Goal: Transaction & Acquisition: Purchase product/service

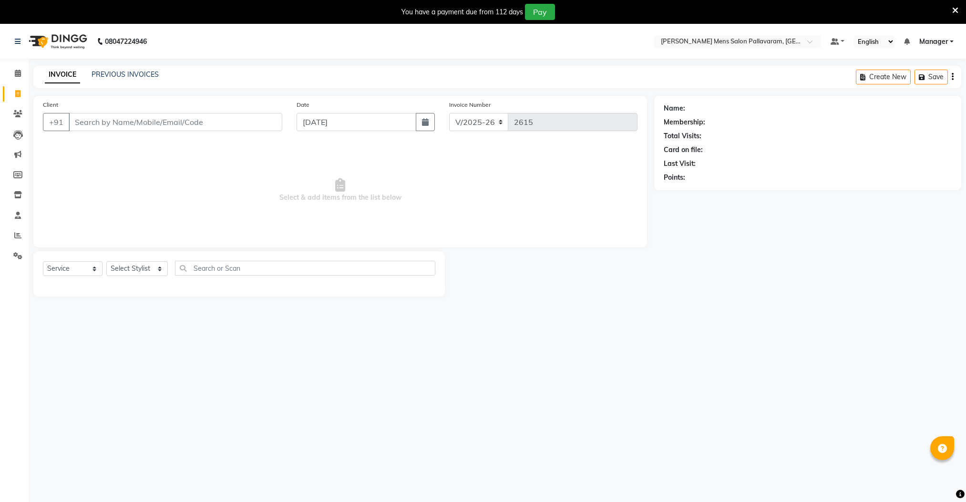
select select "8211"
select select "service"
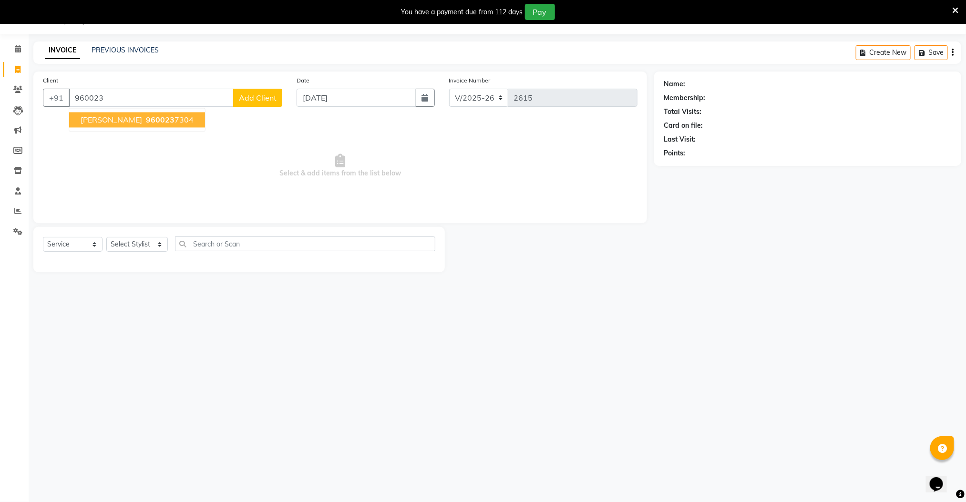
click at [144, 122] on ngb-highlight "960023 7304" at bounding box center [169, 120] width 50 height 10
type input "9600237304"
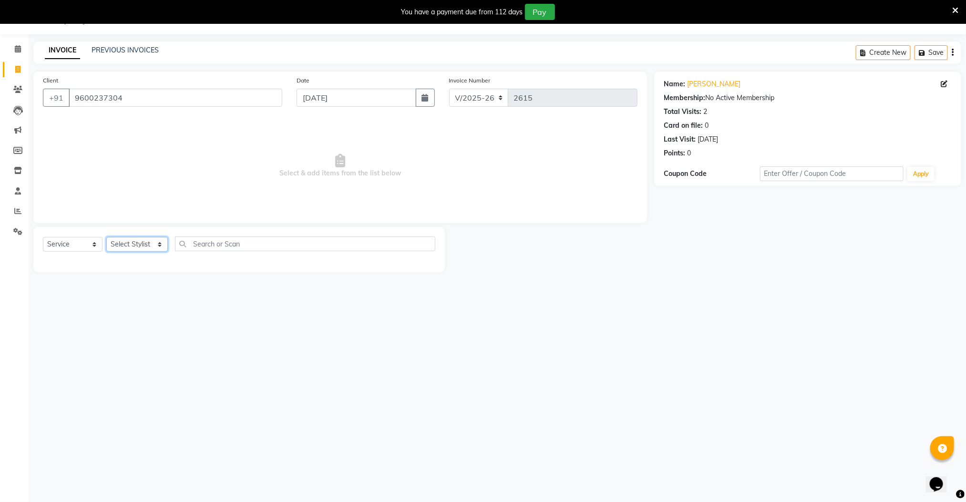
click at [134, 247] on select "Select Stylist Manager [PERSON_NAME] [PERSON_NAME] [PERSON_NAME]" at bounding box center [137, 244] width 62 height 15
select select "78843"
click at [106, 238] on select "Select Stylist Manager [PERSON_NAME] [PERSON_NAME] [PERSON_NAME]" at bounding box center [137, 244] width 62 height 15
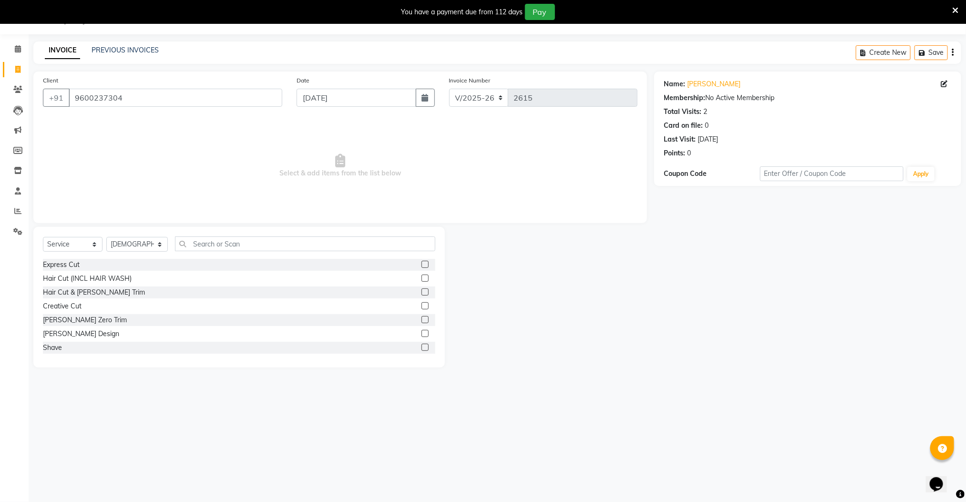
click at [422, 331] on label at bounding box center [425, 333] width 7 height 7
click at [422, 331] on input "checkbox" at bounding box center [425, 334] width 6 height 6
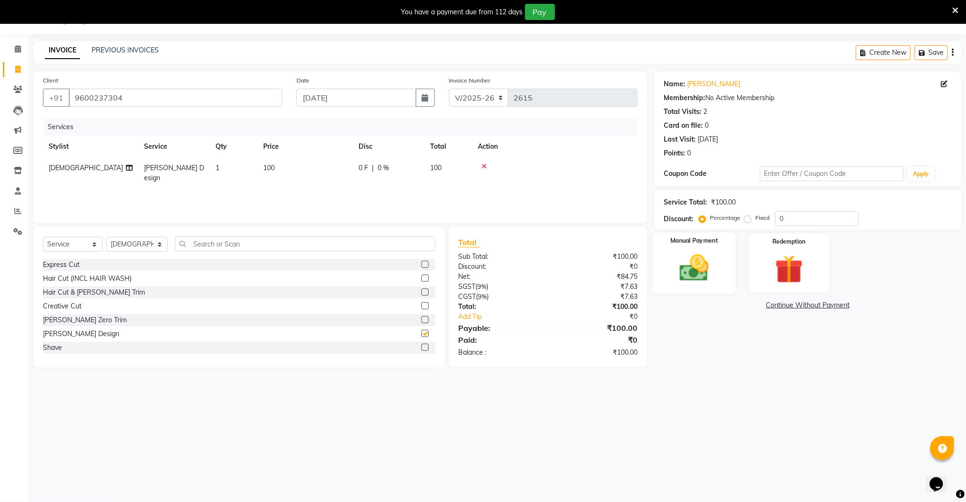
checkbox input "false"
click at [685, 288] on div "Manual Payment" at bounding box center [694, 264] width 83 height 62
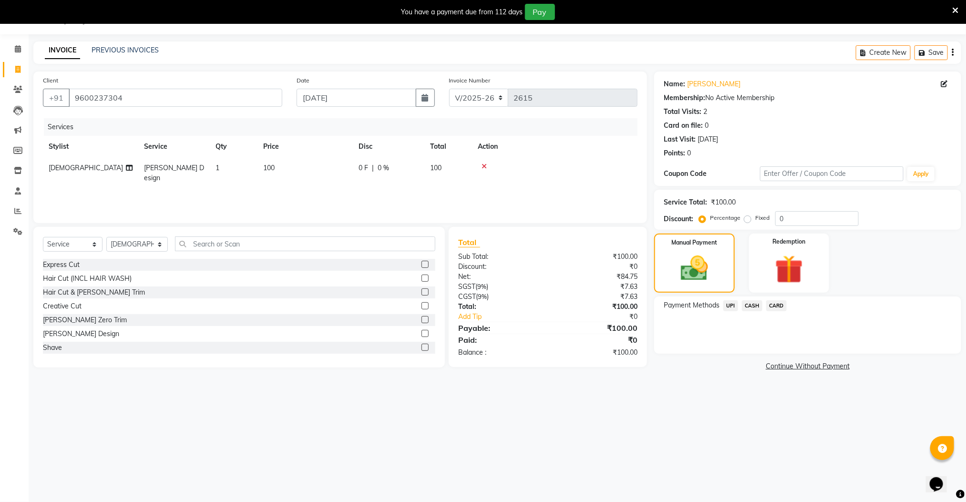
drag, startPoint x: 722, startPoint y: 303, endPoint x: 731, endPoint y: 304, distance: 9.6
click at [723, 303] on div "UPI" at bounding box center [729, 307] width 19 height 13
click at [731, 304] on span "UPI" at bounding box center [731, 306] width 15 height 11
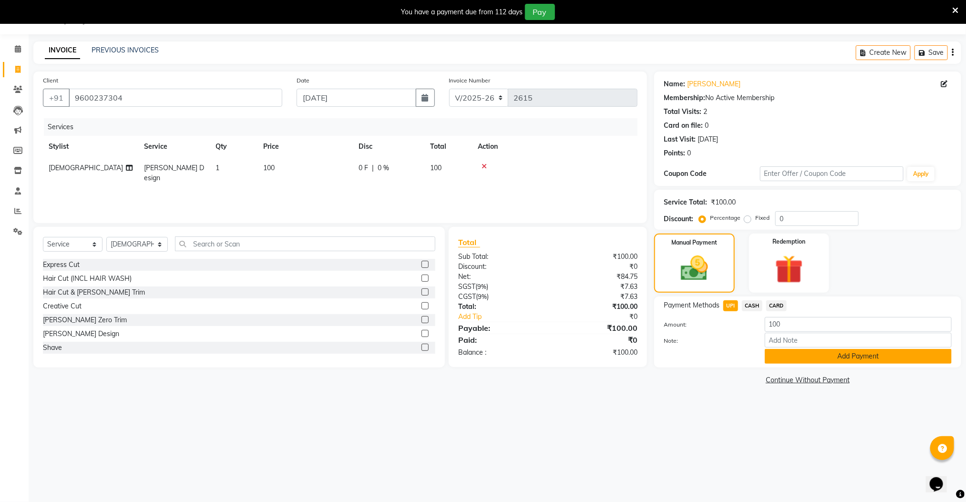
click at [796, 360] on button "Add Payment" at bounding box center [858, 356] width 187 height 15
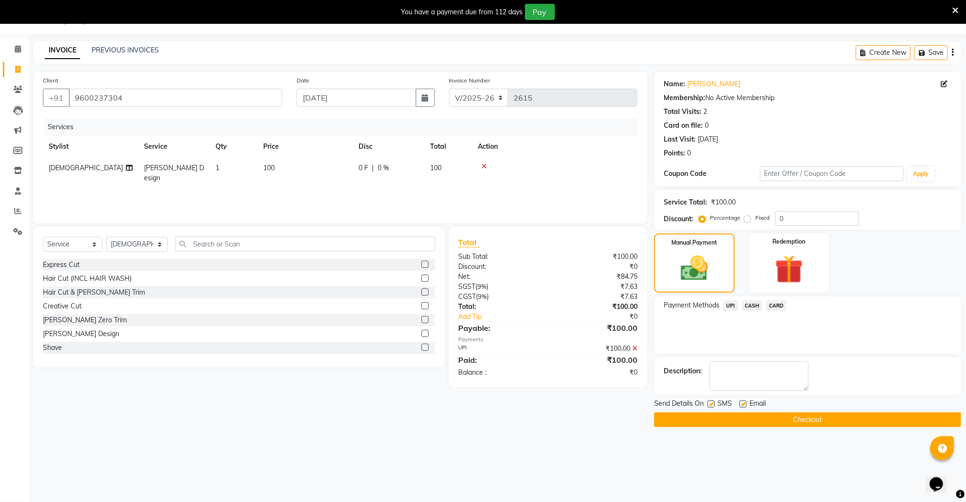
drag, startPoint x: 753, startPoint y: 422, endPoint x: 746, endPoint y: 418, distance: 8.1
click at [751, 421] on button "Checkout" at bounding box center [807, 420] width 307 height 15
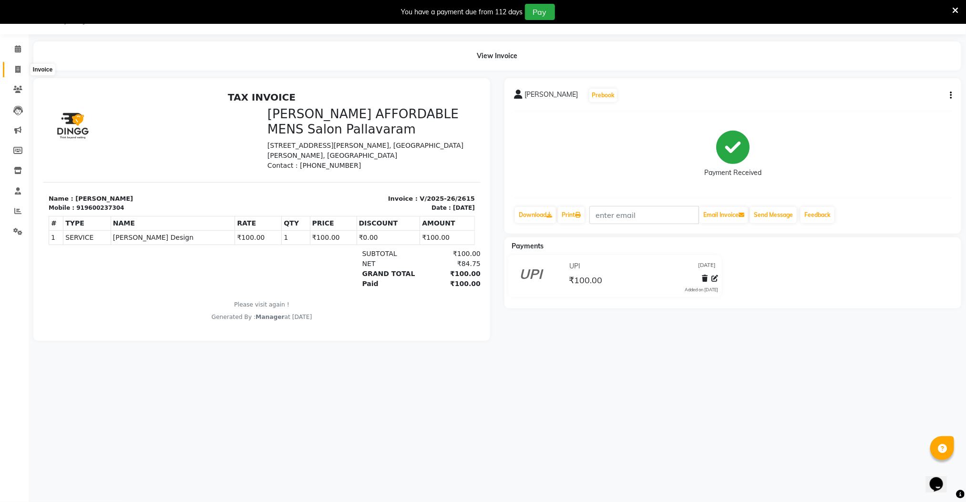
click at [16, 69] on icon at bounding box center [17, 69] width 5 height 7
select select "8211"
select select "service"
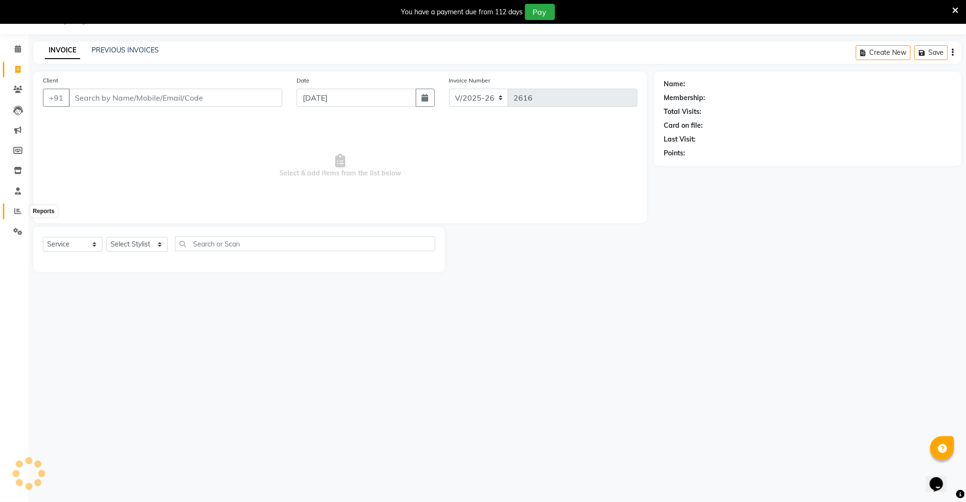
click at [12, 208] on span at bounding box center [18, 211] width 17 height 11
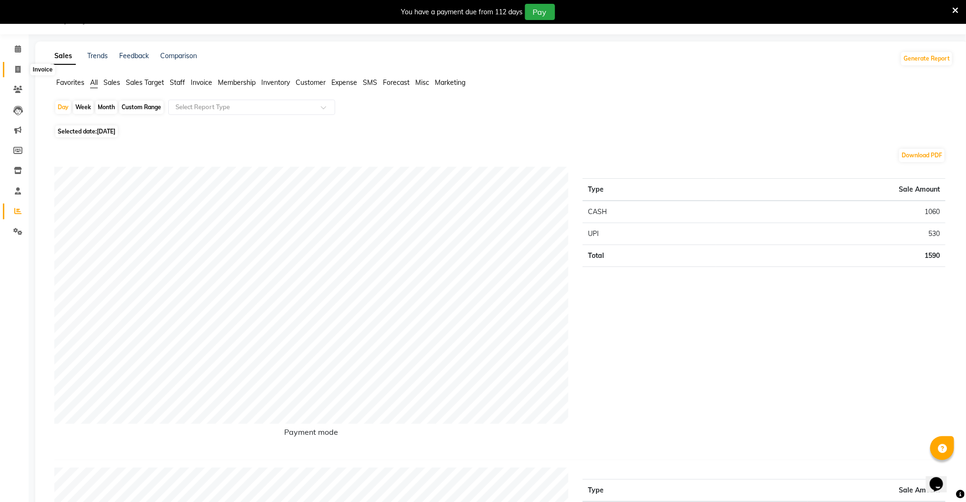
click at [17, 70] on icon at bounding box center [17, 69] width 5 height 7
select select "8211"
select select "service"
